Goal: Find specific page/section: Find specific page/section

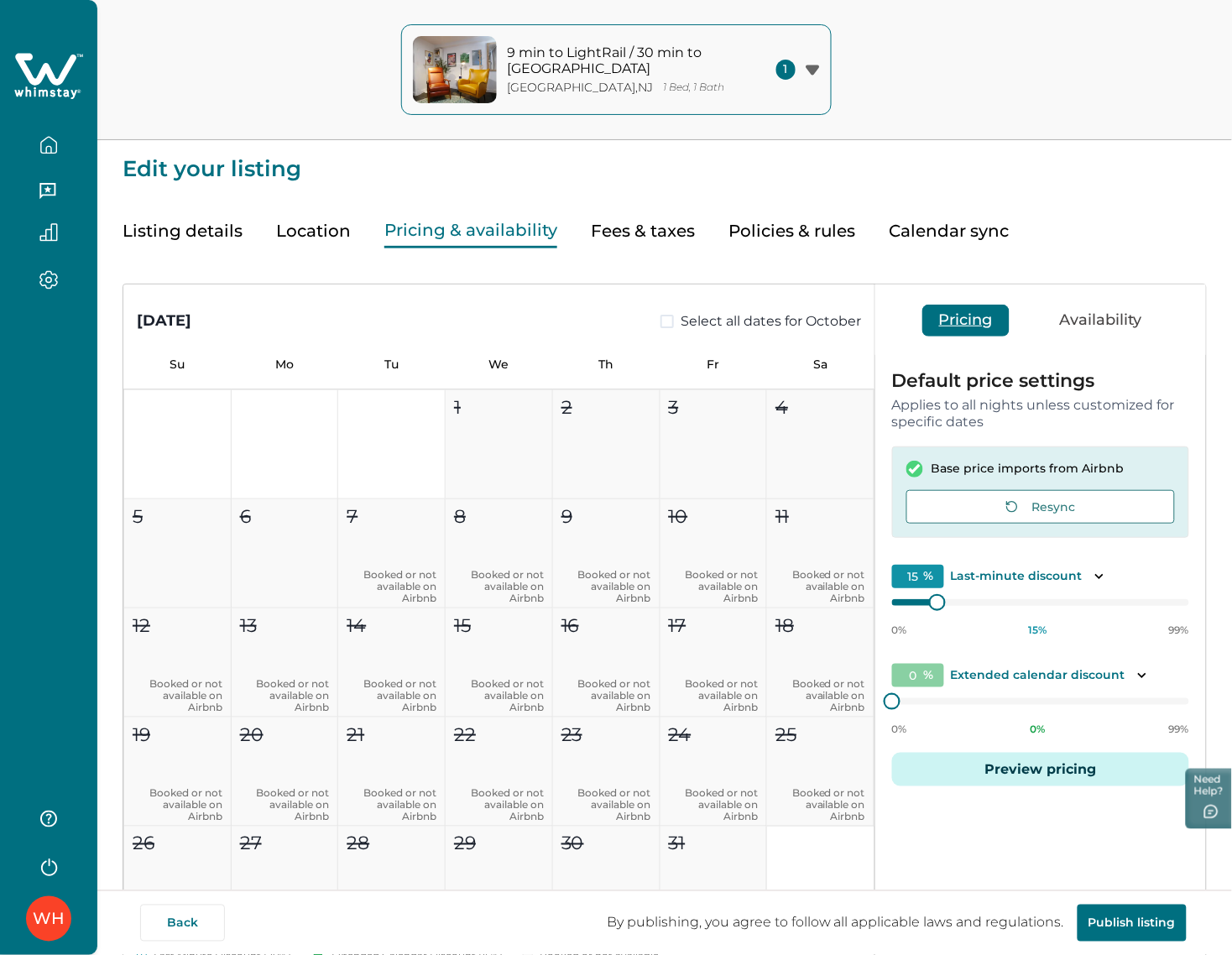
click at [56, 147] on icon "button" at bounding box center [48, 145] width 15 height 16
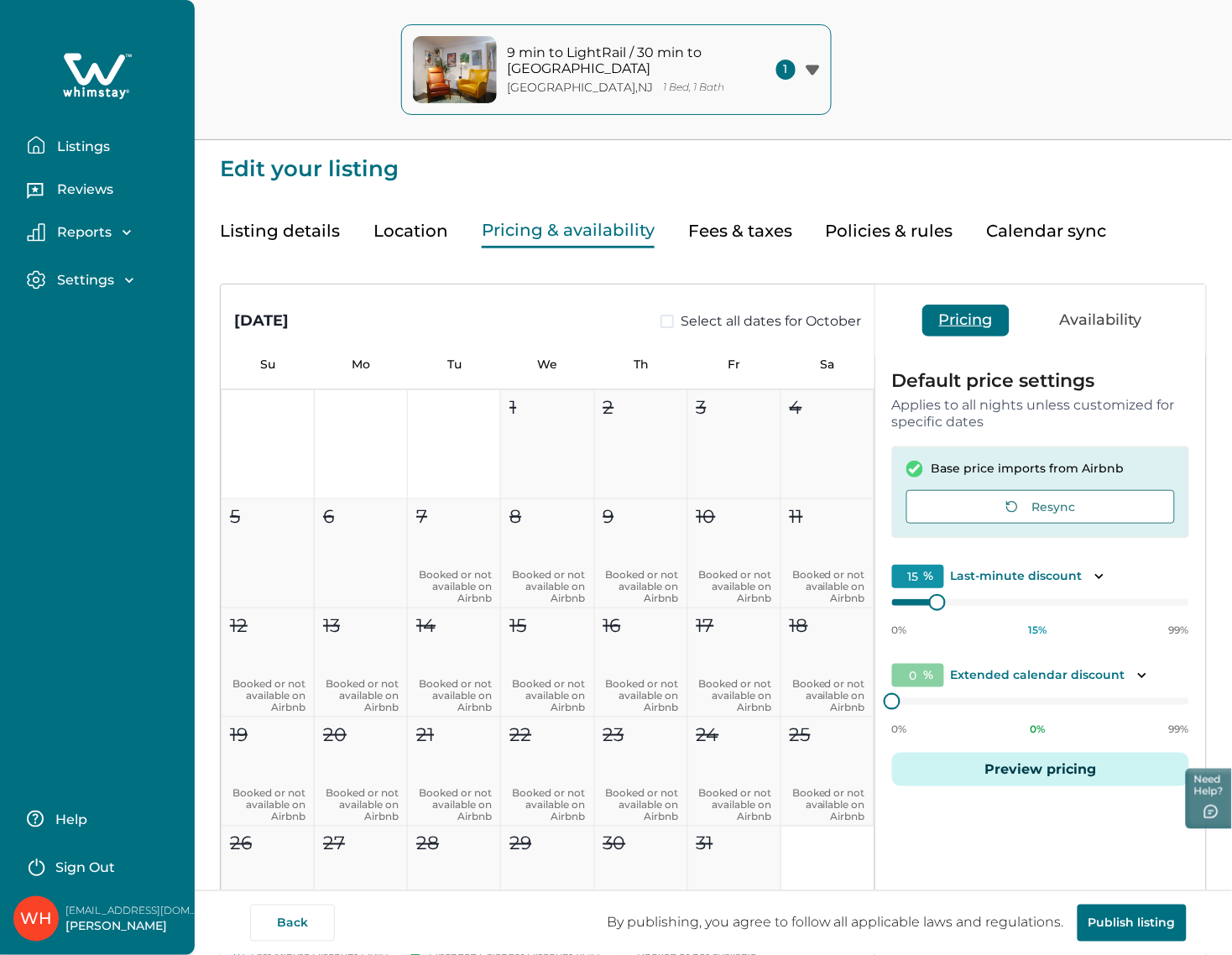
click at [56, 147] on p "Listings" at bounding box center [81, 147] width 58 height 16
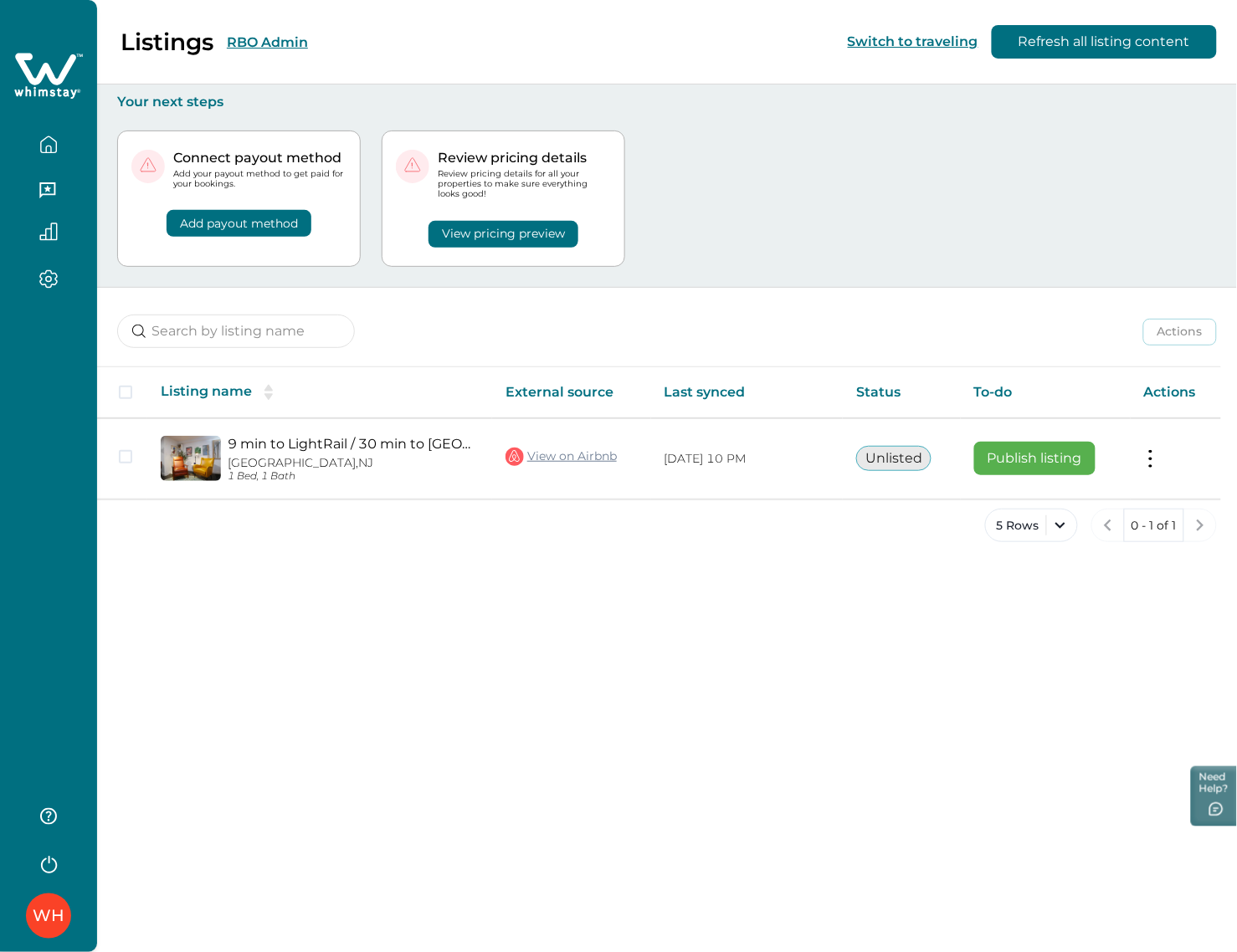
click at [358, 44] on div "Listings RBO Admin Switch to traveling Refresh all listing content" at bounding box center [618, 42] width 1237 height 84
click at [286, 40] on button "RBO Admin" at bounding box center [267, 43] width 81 height 16
